Goal: Find specific page/section: Find specific page/section

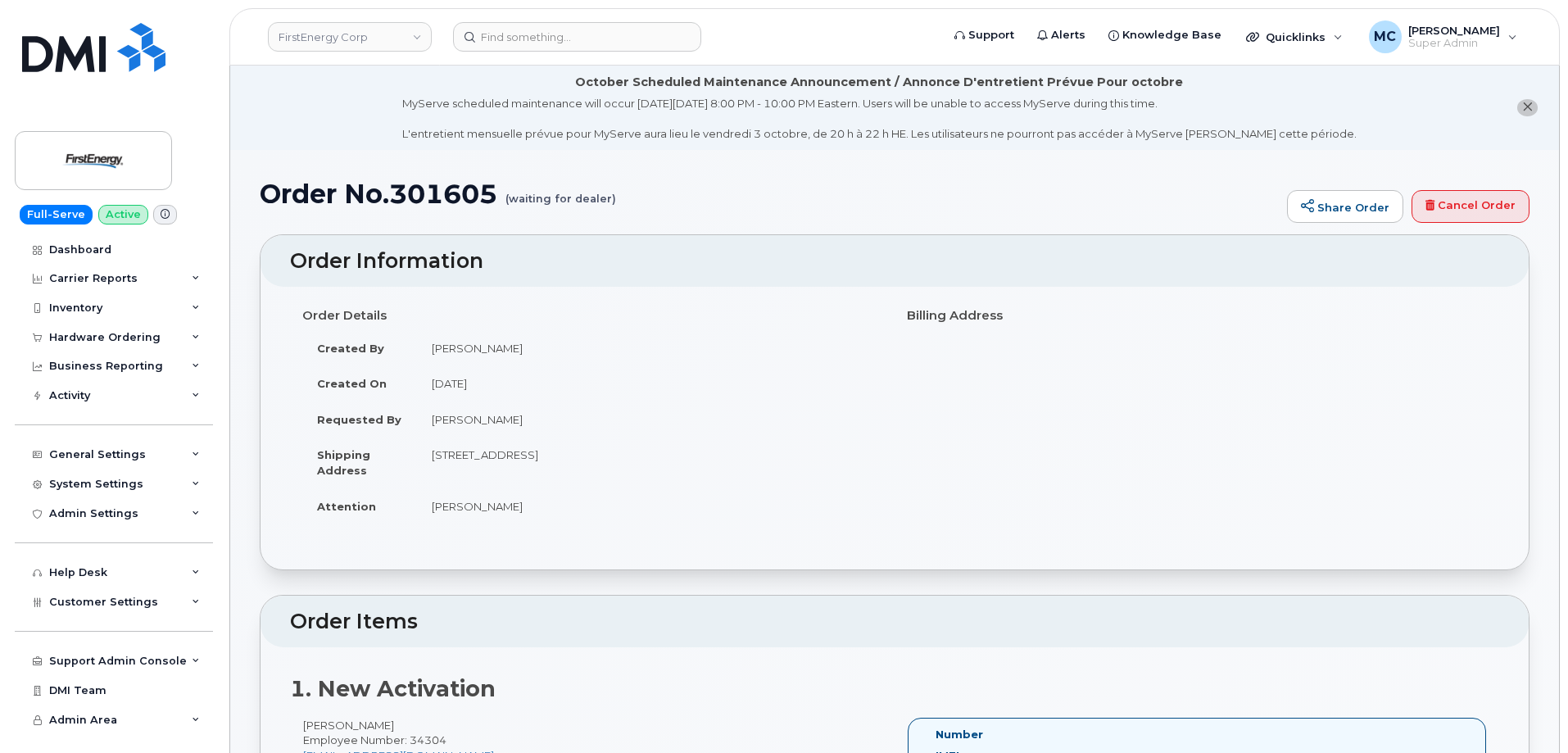
scroll to position [101, 0]
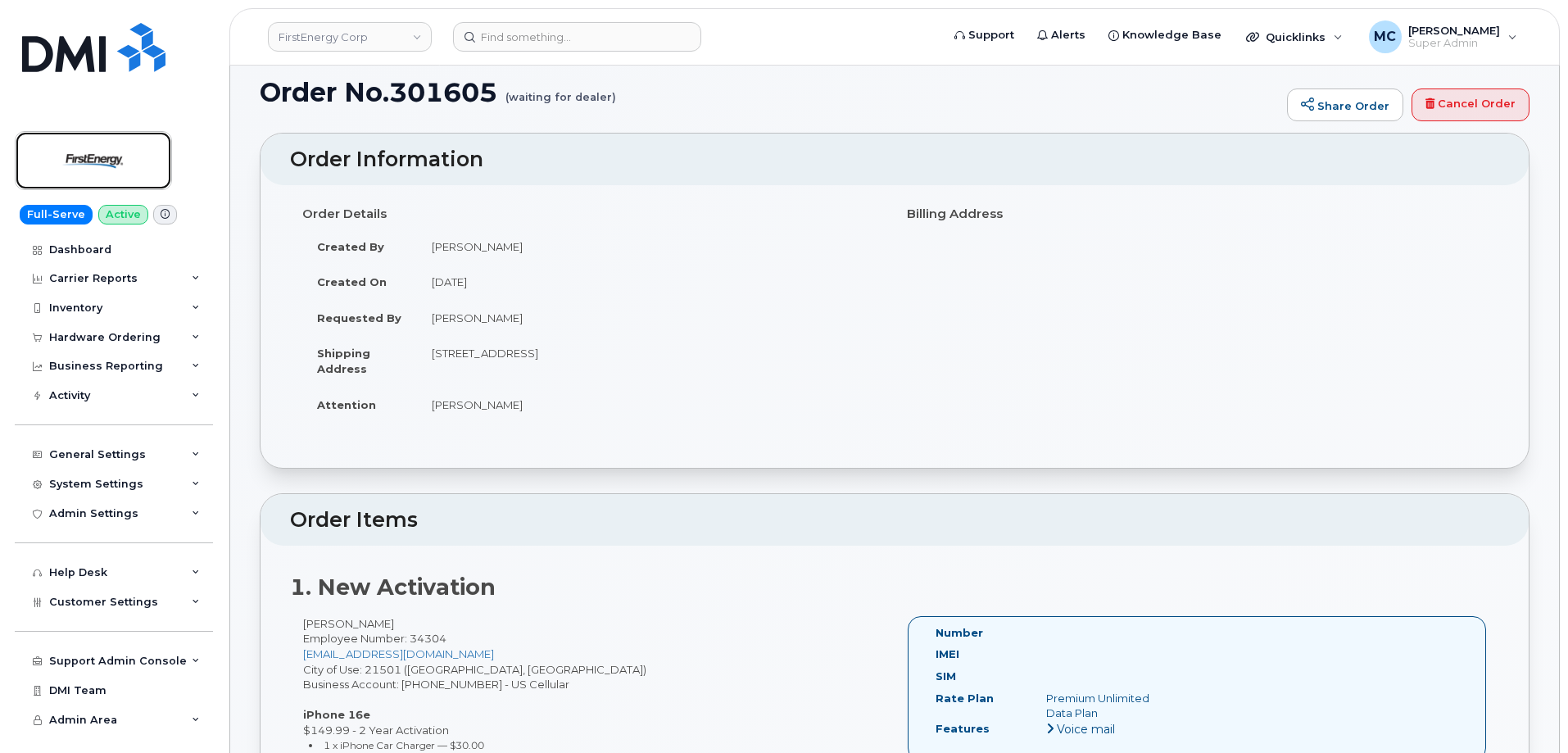
click at [78, 155] on img at bounding box center [93, 161] width 126 height 47
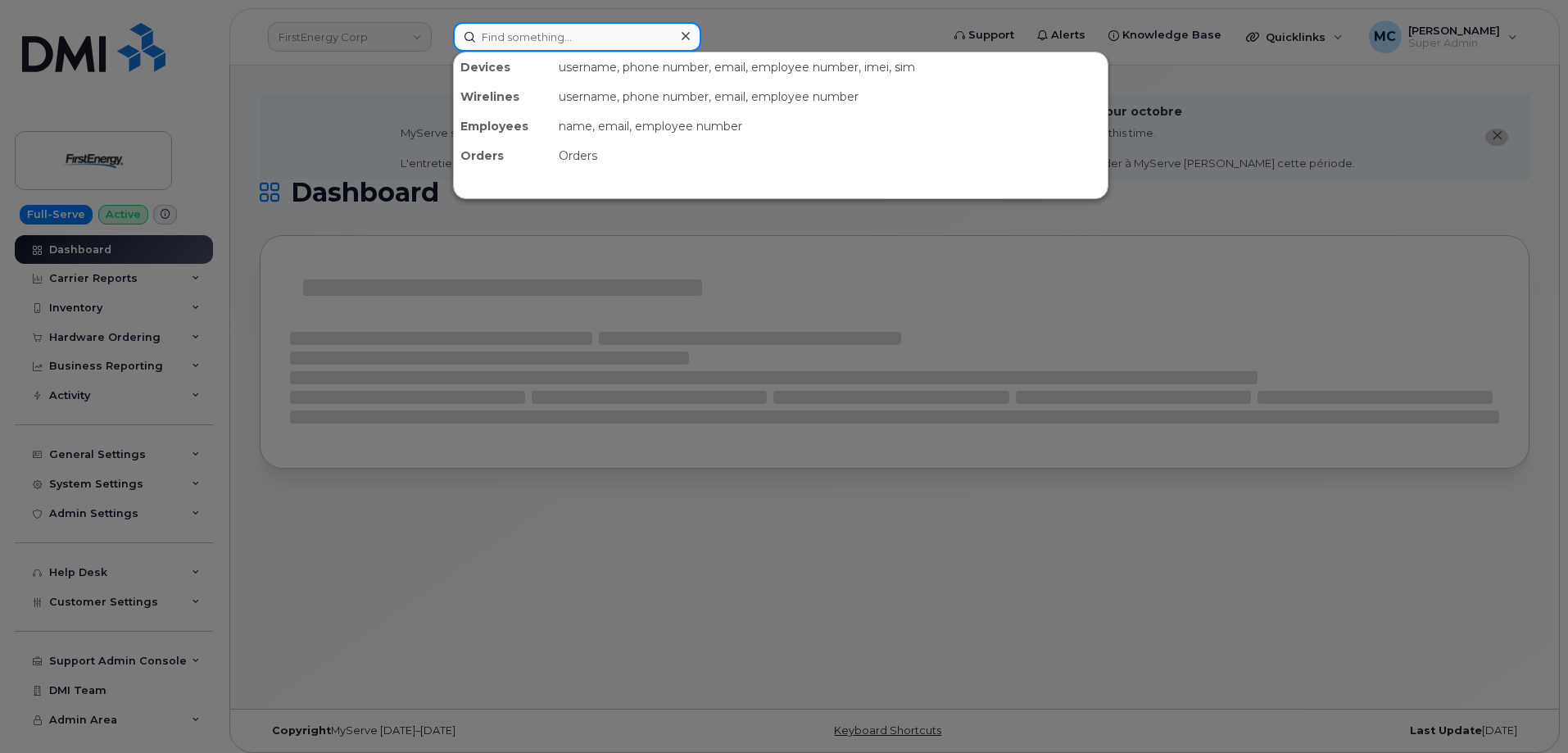
click at [634, 41] on input at bounding box center [577, 37] width 248 height 29
paste input "[PHONE_NUMBER]"
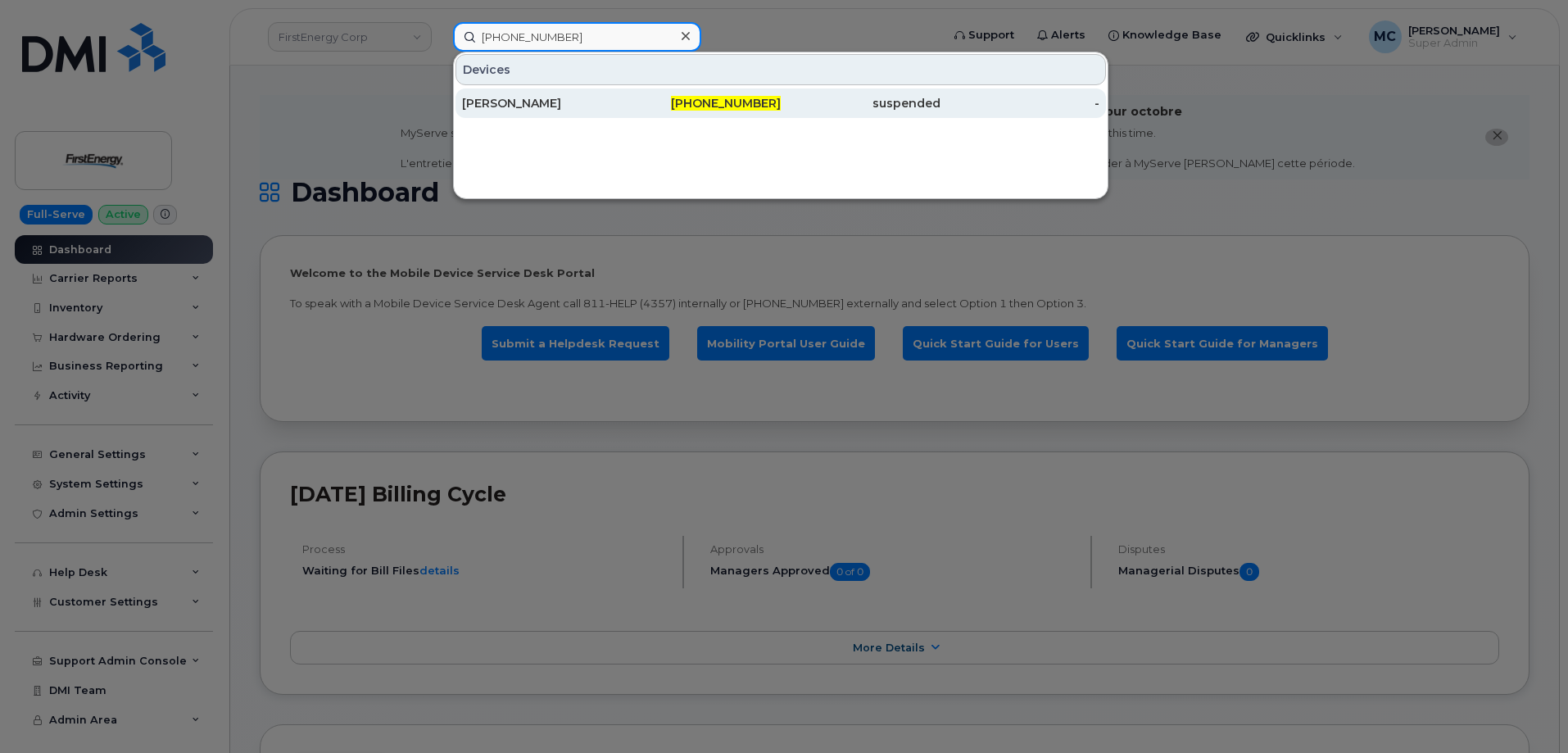
type input "304-627-7164"
click at [643, 103] on div "304-627-7164" at bounding box center [701, 103] width 160 height 16
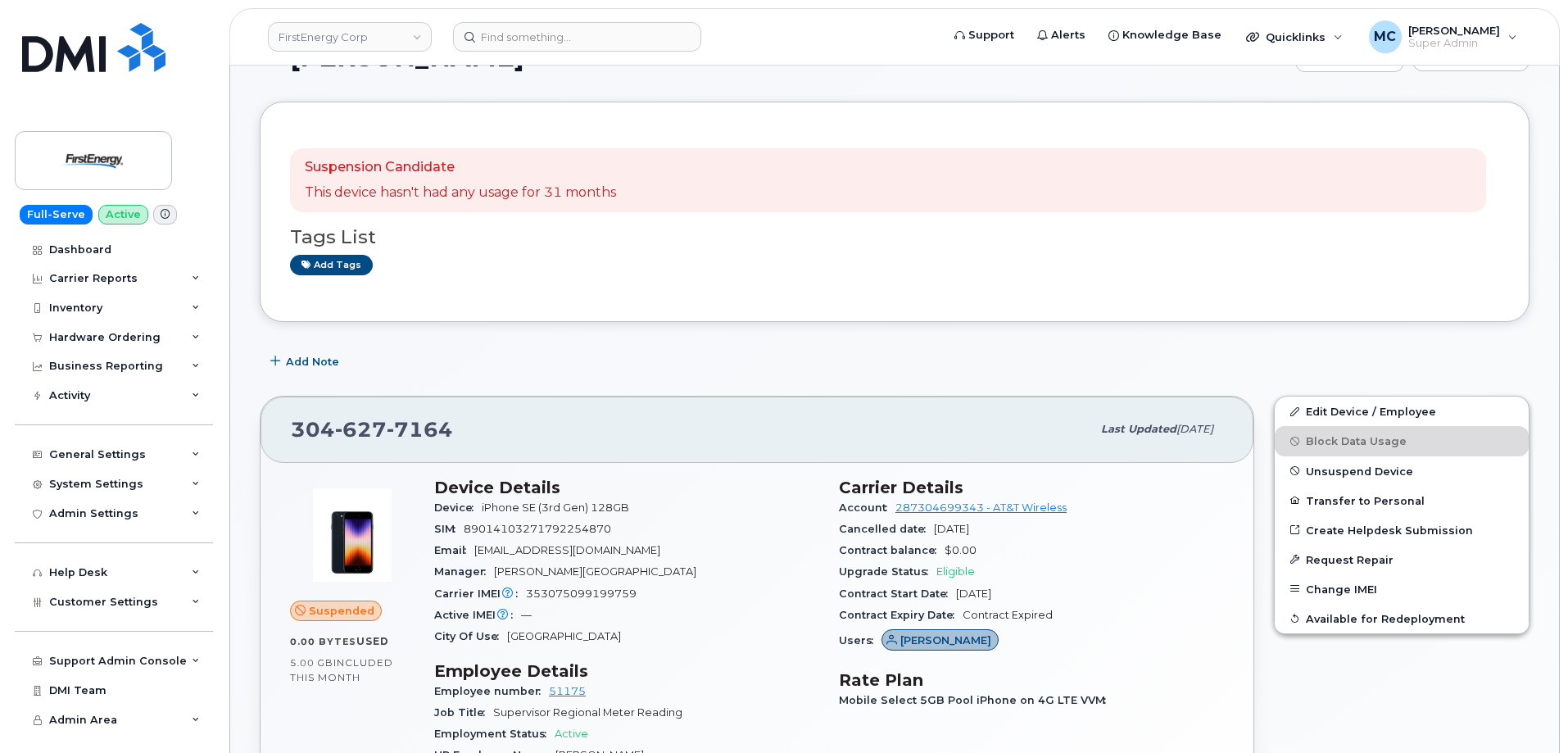
scroll to position [284, 0]
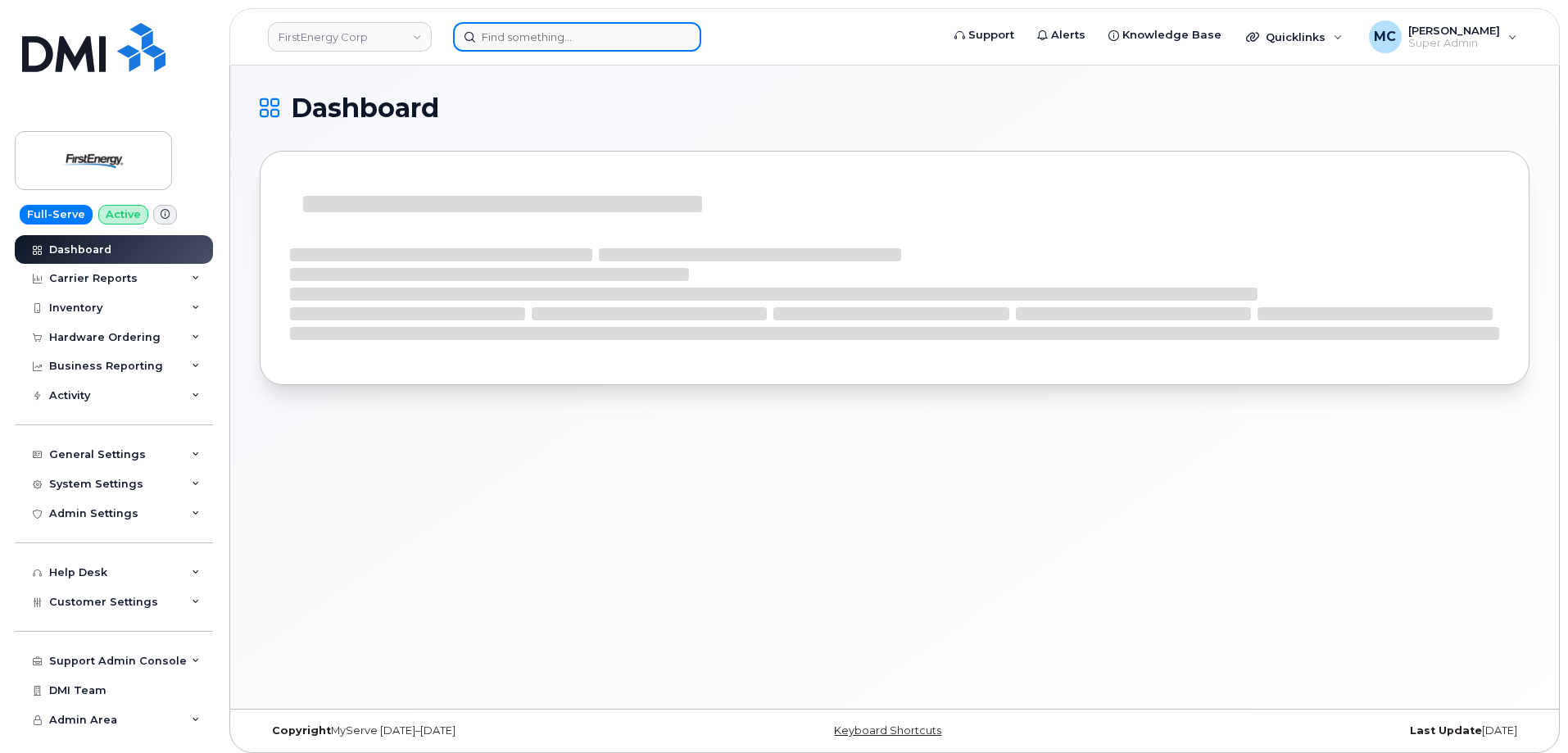
click at [582, 25] on input at bounding box center [577, 37] width 248 height 29
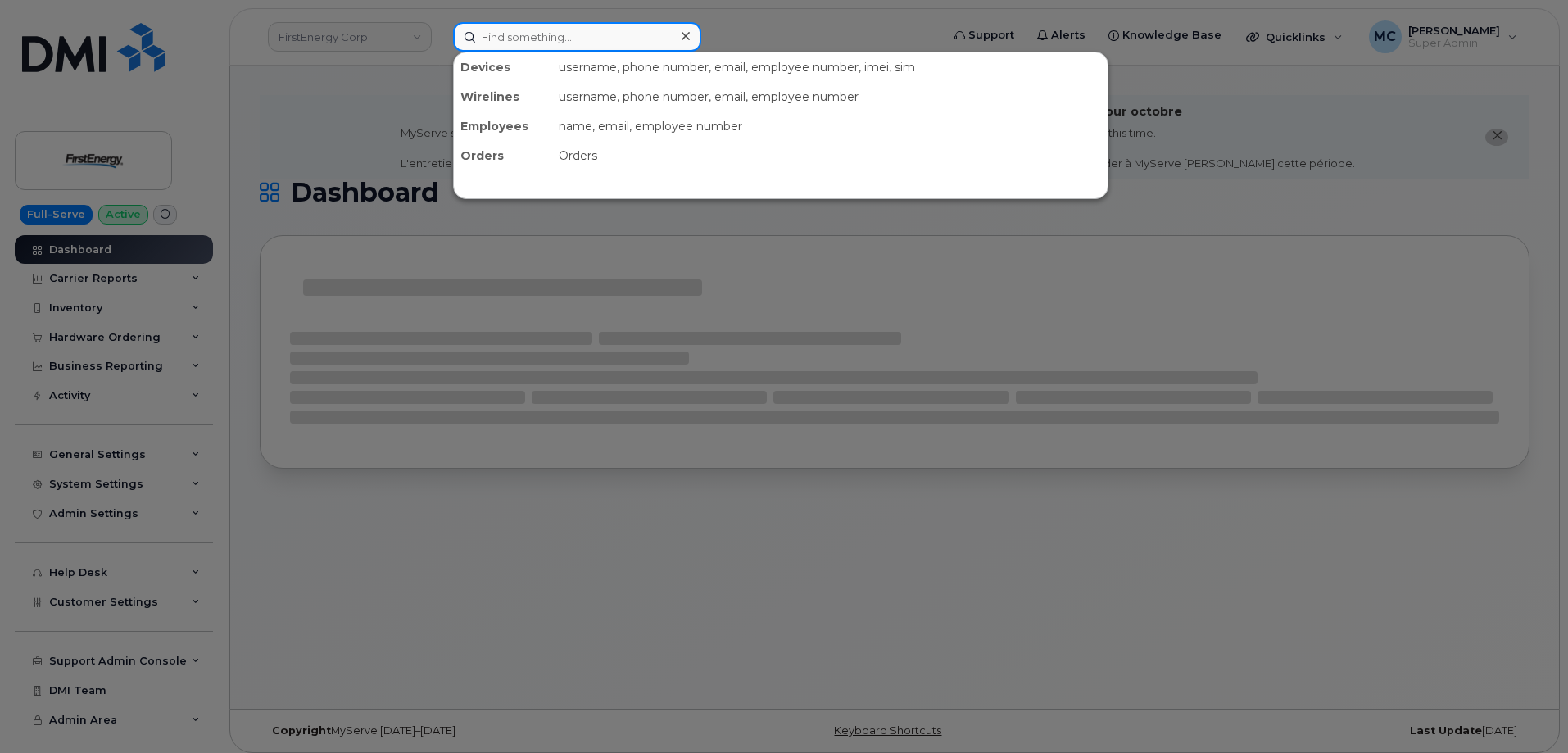
click at [587, 36] on input at bounding box center [577, 37] width 248 height 29
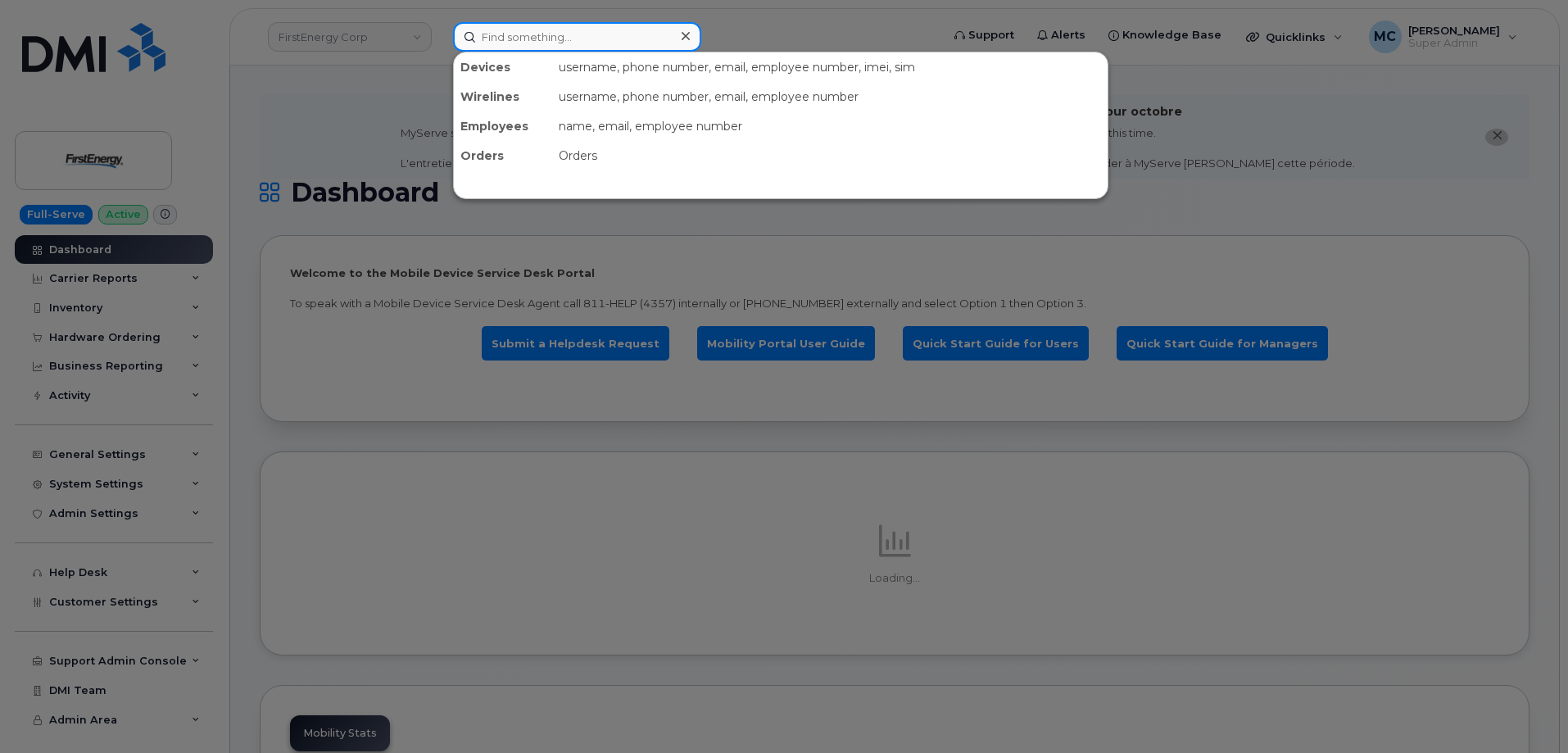
paste input "10079"
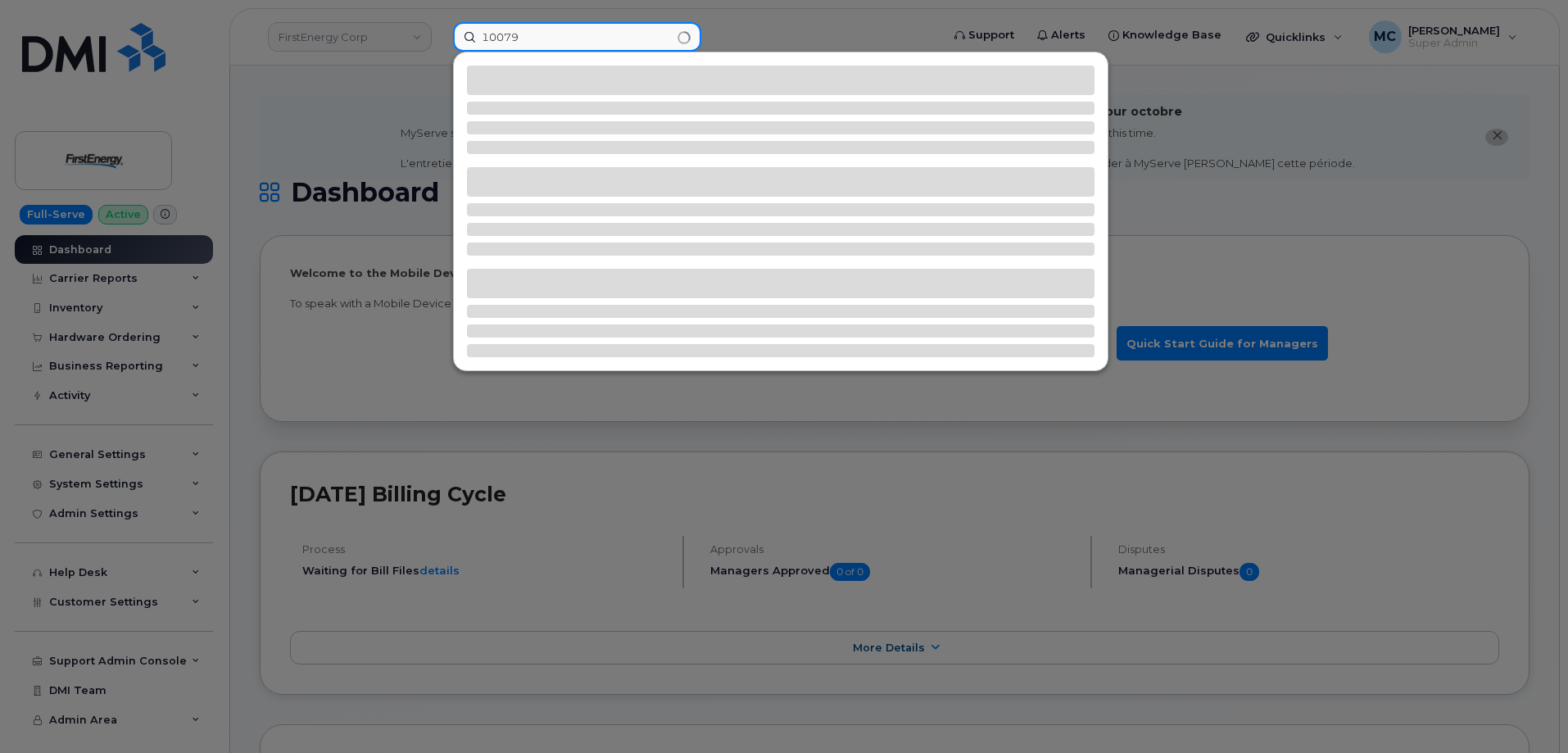
type input "10079"
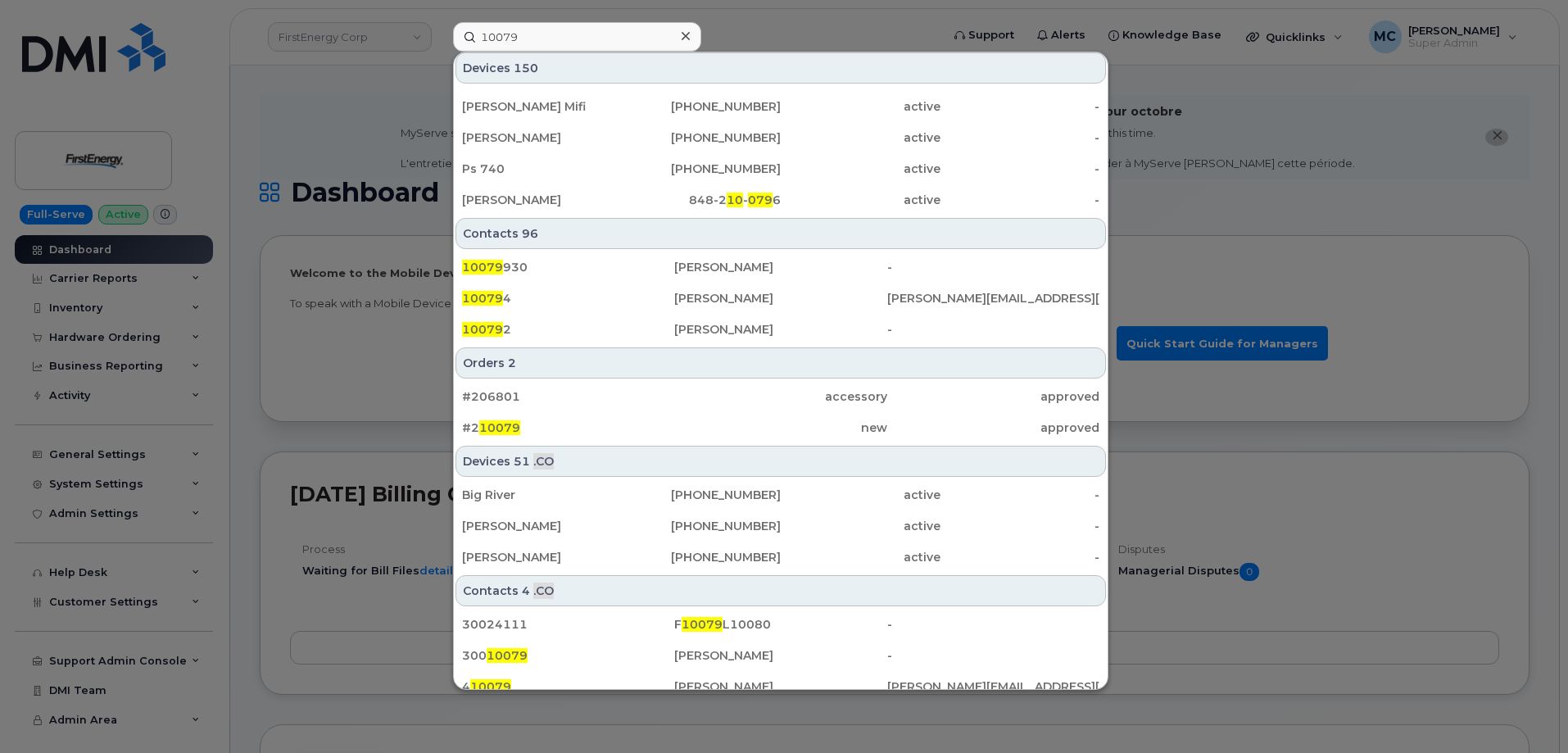
scroll to position [643, 0]
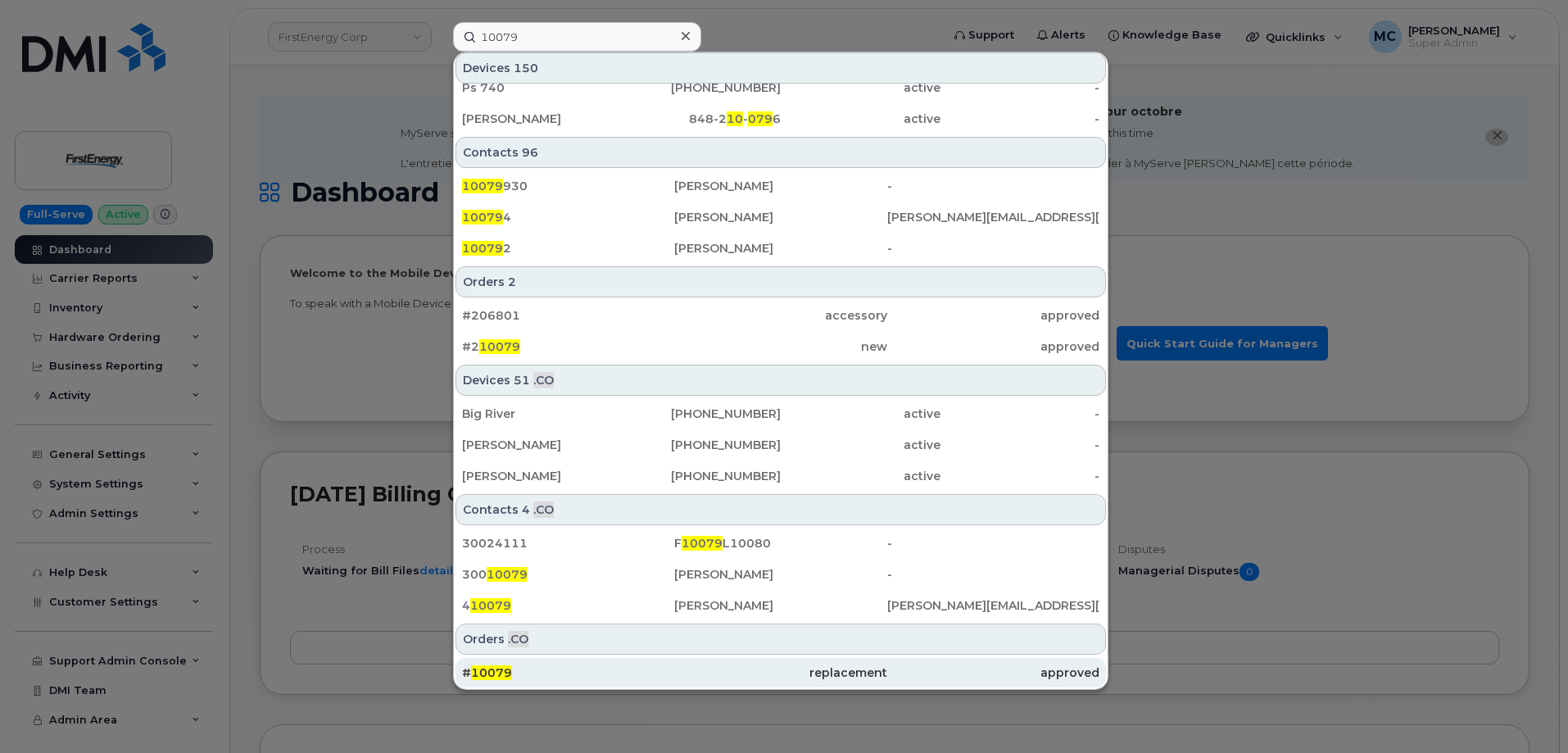
click at [817, 674] on div "replacement" at bounding box center [780, 673] width 212 height 16
